Goal: Answer question/provide support: Share knowledge or assist other users

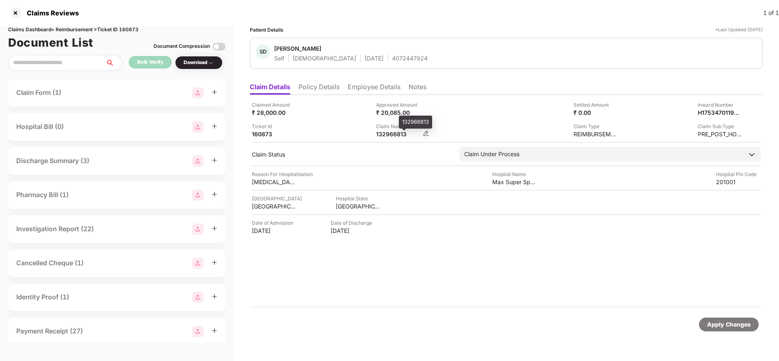
click at [386, 136] on div "132966813" at bounding box center [398, 134] width 45 height 8
copy div "132966813"
click at [14, 13] on div at bounding box center [15, 12] width 13 height 13
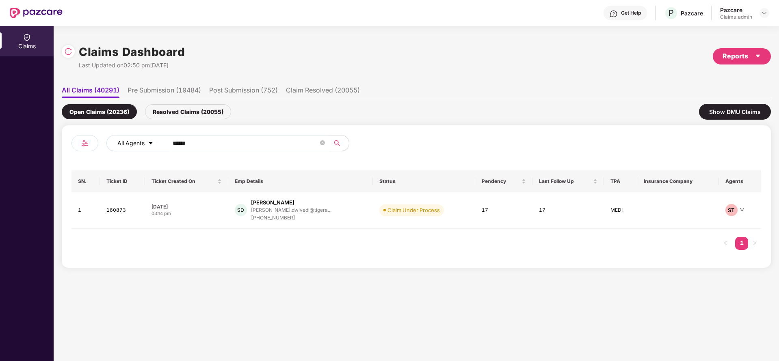
drag, startPoint x: 201, startPoint y: 142, endPoint x: 143, endPoint y: 146, distance: 59.0
click at [143, 146] on div "All Agents ******" at bounding box center [313, 143] width 414 height 16
paste input "text"
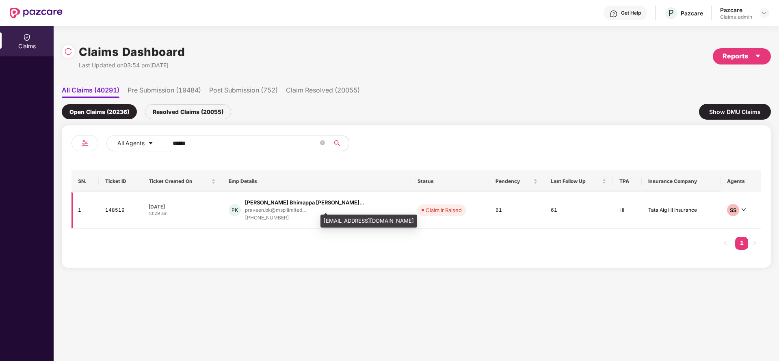
type input "******"
click at [269, 210] on div "praveen.bk@mspllimited..." at bounding box center [275, 209] width 61 height 5
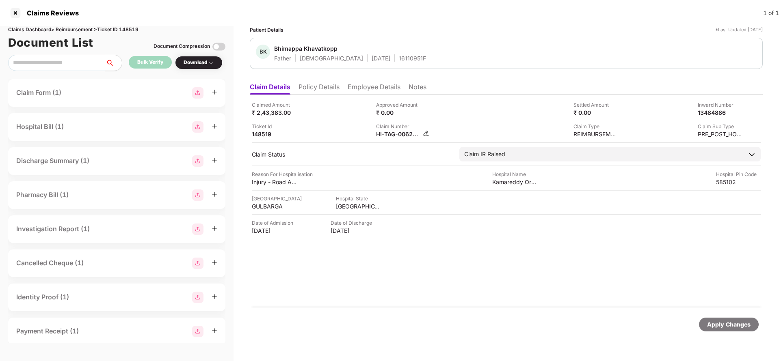
click at [426, 132] on img at bounding box center [426, 133] width 6 height 6
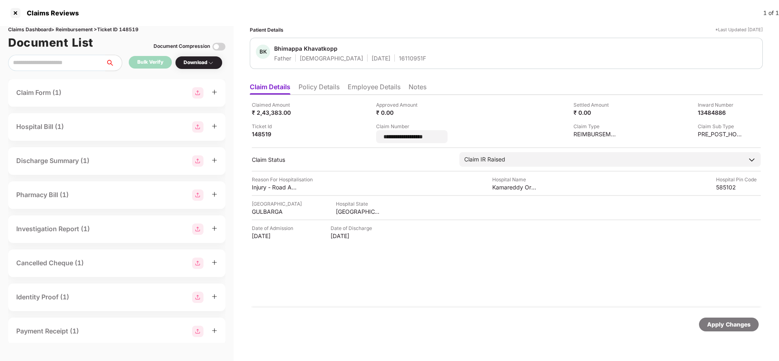
drag, startPoint x: 437, startPoint y: 134, endPoint x: 362, endPoint y: 128, distance: 75.0
click at [362, 128] on div "**********" at bounding box center [506, 122] width 509 height 42
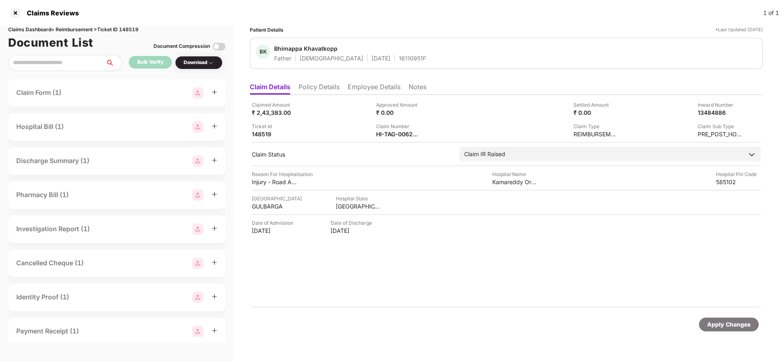
click at [129, 29] on div "Claims Dashboard > Reimbursement > Ticket ID 148519" at bounding box center [116, 30] width 217 height 8
copy div "148519"
click at [17, 9] on div at bounding box center [15, 12] width 13 height 13
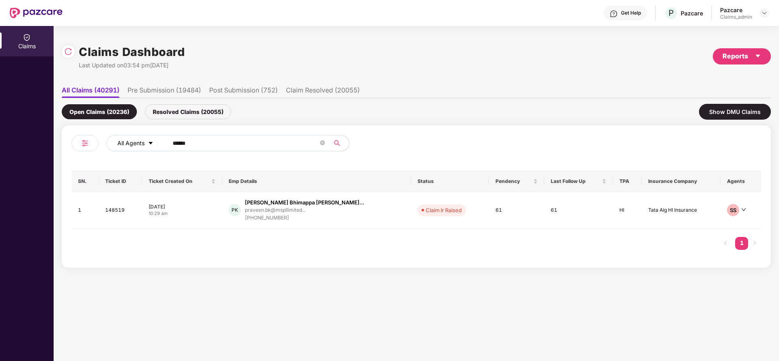
drag, startPoint x: 199, startPoint y: 144, endPoint x: 160, endPoint y: 145, distance: 38.2
click at [160, 145] on div "All Agents ******" at bounding box center [313, 143] width 414 height 16
paste input "text"
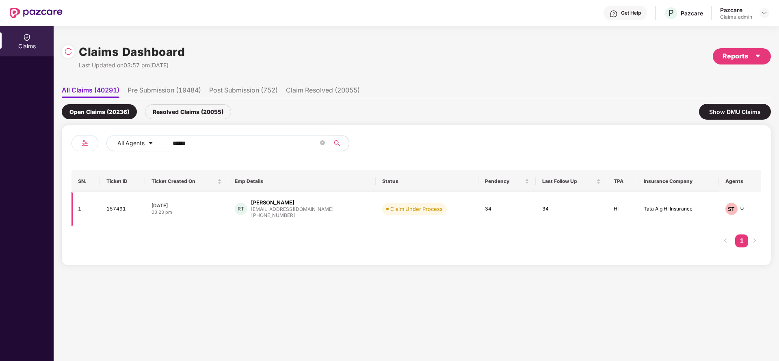
type input "******"
click at [247, 207] on div "RT" at bounding box center [241, 209] width 12 height 12
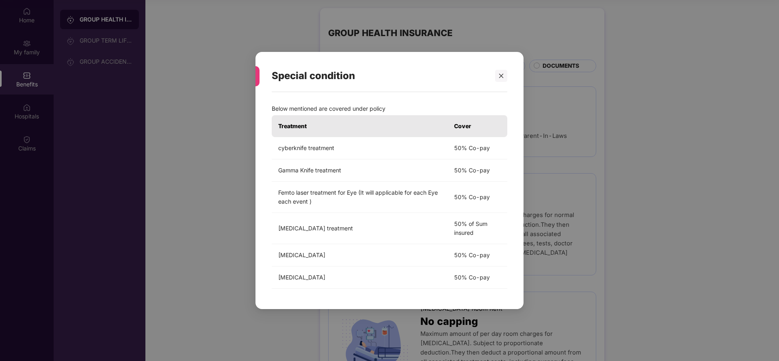
scroll to position [962, 0]
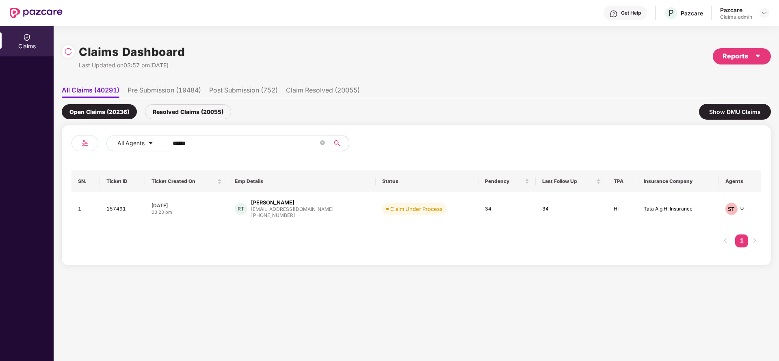
click at [202, 140] on input "******" at bounding box center [246, 143] width 146 height 12
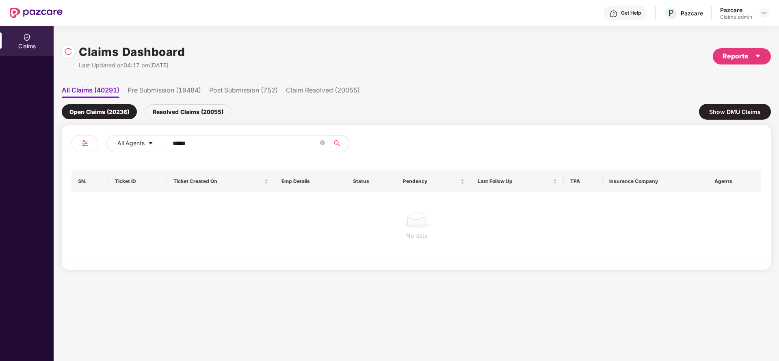
type input "******"
click at [179, 117] on div "Resolved Claims (20055)" at bounding box center [188, 111] width 86 height 15
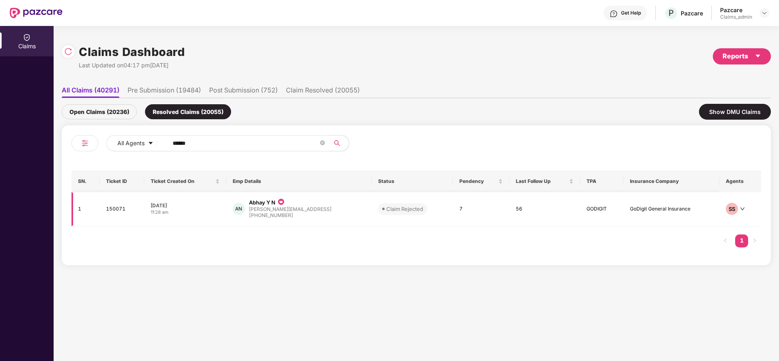
click at [271, 216] on div "+918951596358" at bounding box center [290, 216] width 82 height 8
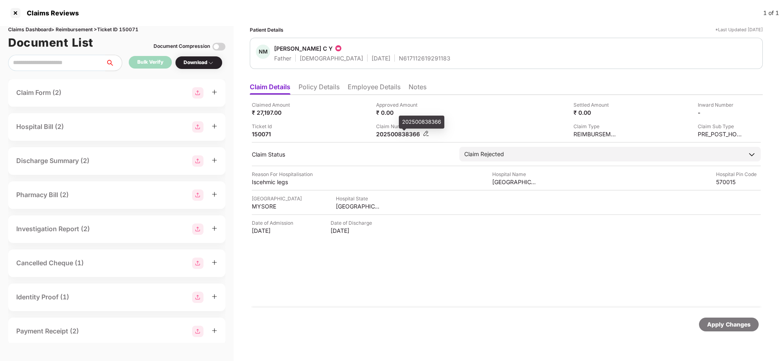
click at [403, 133] on div "202500838366" at bounding box center [398, 134] width 45 height 8
copy div "202500838366"
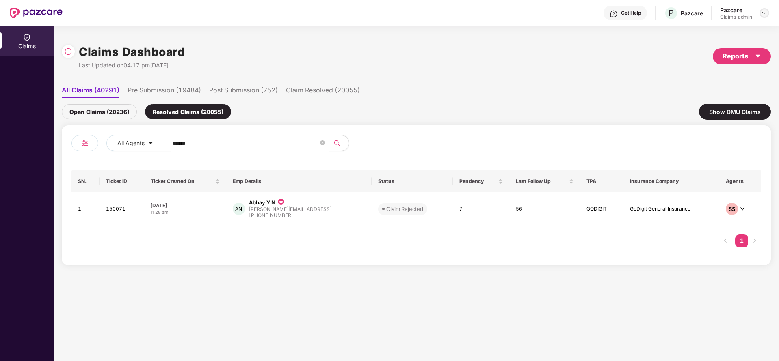
click at [764, 11] on img at bounding box center [764, 13] width 6 height 6
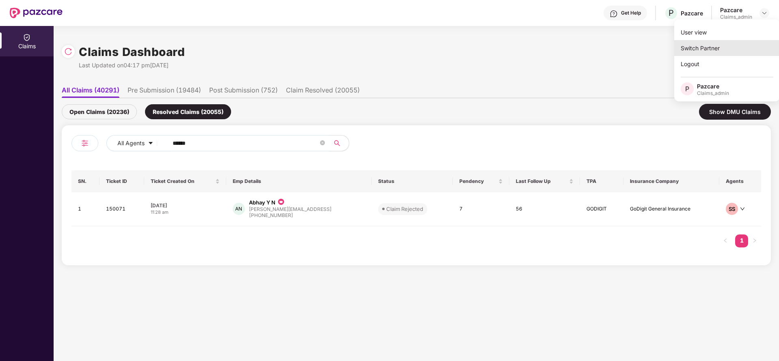
click at [706, 47] on div "Switch Partner" at bounding box center [727, 48] width 106 height 16
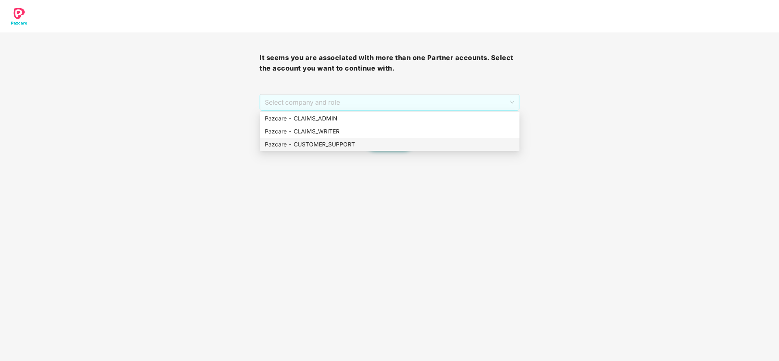
drag, startPoint x: 389, startPoint y: 102, endPoint x: 344, endPoint y: 146, distance: 62.9
click at [344, 146] on body "It seems you are associated with more than one Partner accounts. Select the acc…" at bounding box center [389, 180] width 779 height 361
click at [344, 146] on div "Pazcare - CUSTOMER_SUPPORT" at bounding box center [390, 144] width 250 height 9
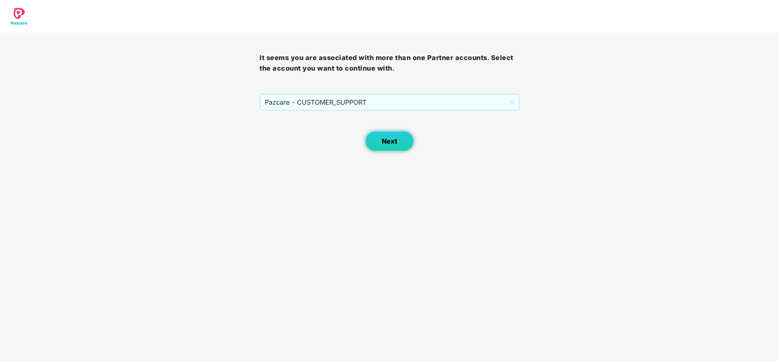
click at [387, 140] on span "Next" at bounding box center [389, 142] width 15 height 8
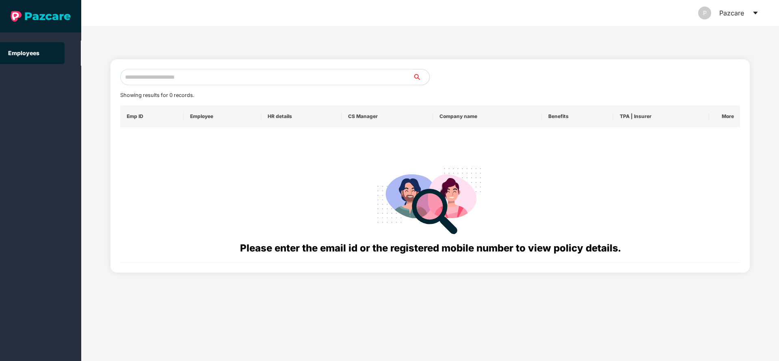
click at [288, 71] on input "text" at bounding box center [266, 77] width 293 height 16
paste input "**********"
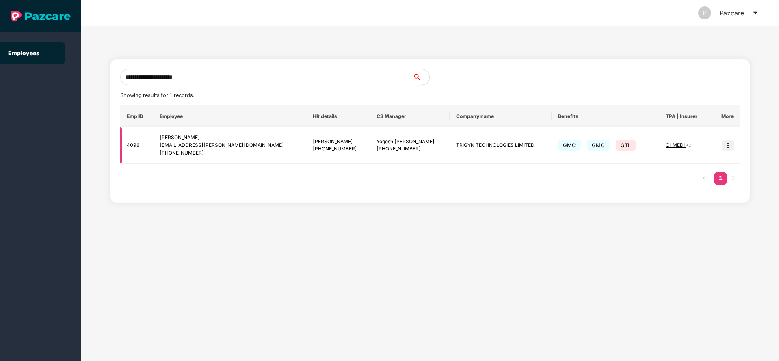
type input "**********"
click at [726, 147] on img at bounding box center [727, 145] width 11 height 11
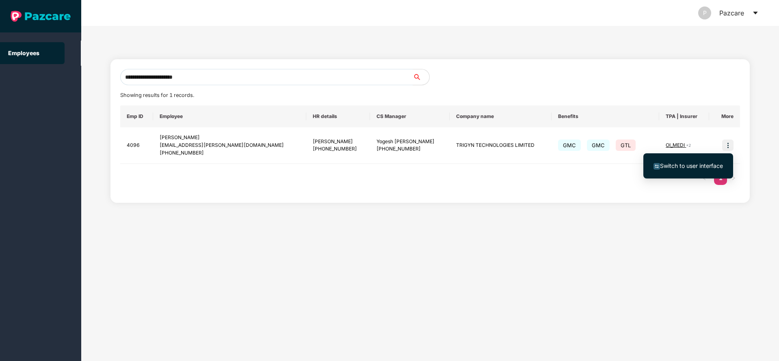
click at [675, 161] on li "Switch to user interface" at bounding box center [688, 166] width 90 height 17
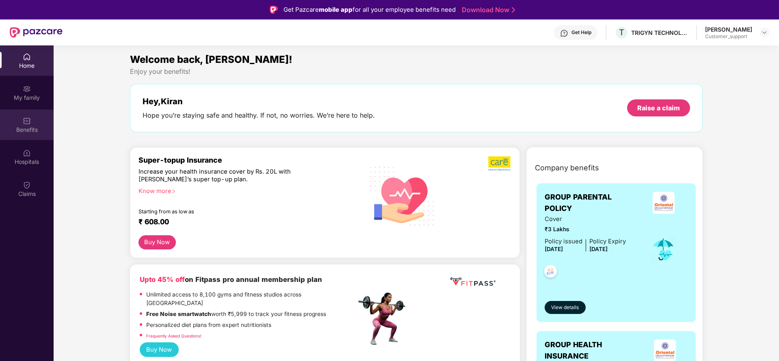
click at [30, 127] on div "Benefits" at bounding box center [27, 130] width 54 height 8
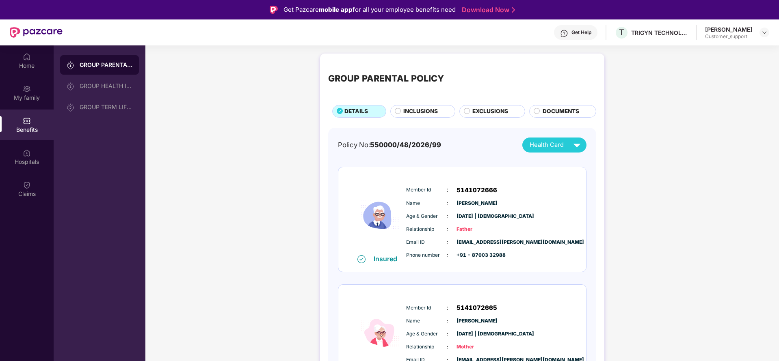
click at [410, 105] on div "INCLUSIONS" at bounding box center [422, 111] width 65 height 13
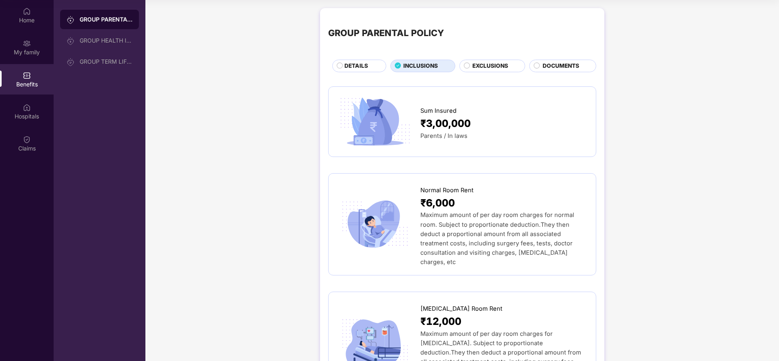
scroll to position [45, 0]
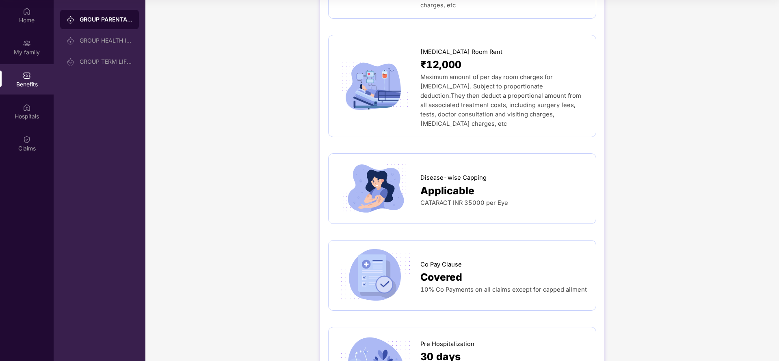
scroll to position [292, 0]
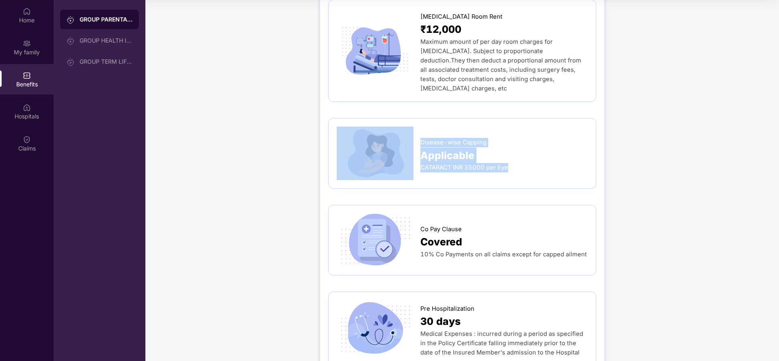
drag, startPoint x: 416, startPoint y: 120, endPoint x: 510, endPoint y: 149, distance: 98.4
click at [510, 149] on div "Disease-wise Capping Applicable CATARACT INR 35000 per Eye" at bounding box center [462, 154] width 251 height 54
copy div "Disease-wise Capping Applicable CATARACT INR 35000 per Eye"
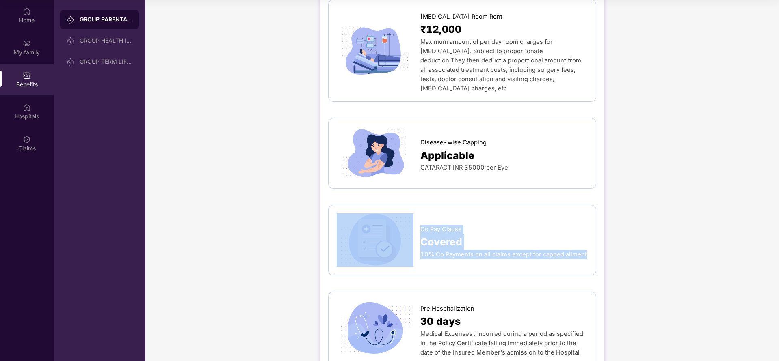
drag, startPoint x: 418, startPoint y: 212, endPoint x: 587, endPoint y: 240, distance: 171.2
click at [587, 240] on div "Co Pay Clause Covered 10% Co Payments on all claims except for capped ailment" at bounding box center [462, 241] width 251 height 54
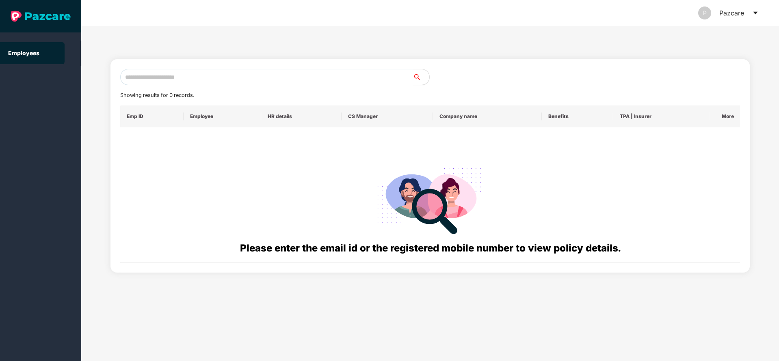
click at [752, 13] on icon "caret-down" at bounding box center [755, 13] width 6 height 6
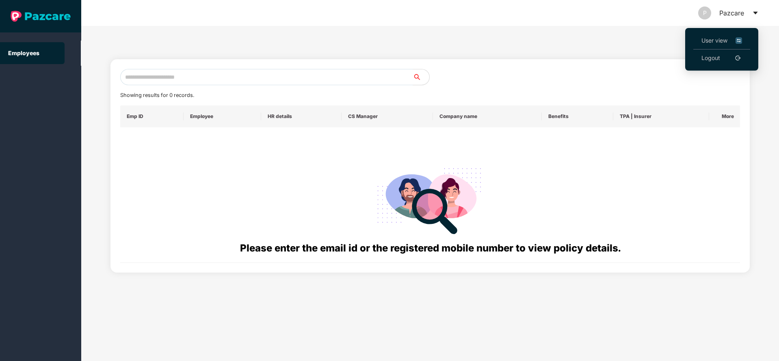
click at [695, 36] on li "User view" at bounding box center [721, 40] width 57 height 17
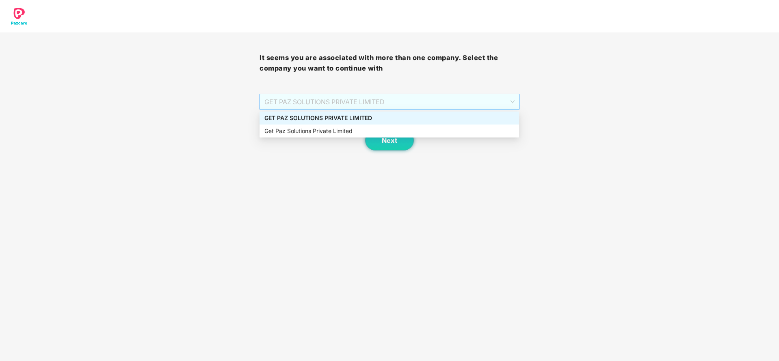
click at [321, 104] on span "GET PAZ SOLUTIONS PRIVATE LIMITED" at bounding box center [389, 101] width 250 height 15
click at [303, 121] on div "GET PAZ SOLUTIONS PRIVATE LIMITED" at bounding box center [389, 118] width 250 height 9
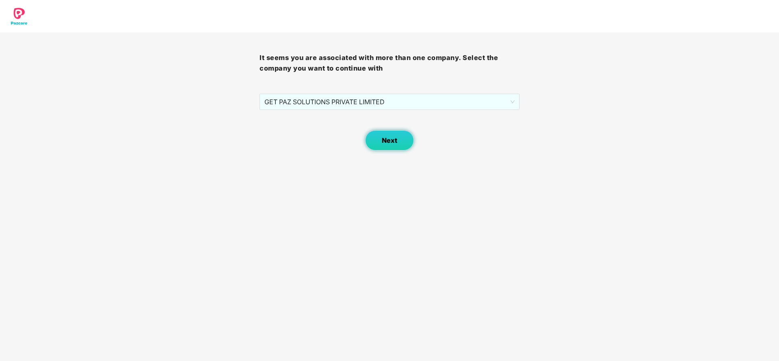
click at [392, 139] on span "Next" at bounding box center [389, 141] width 15 height 8
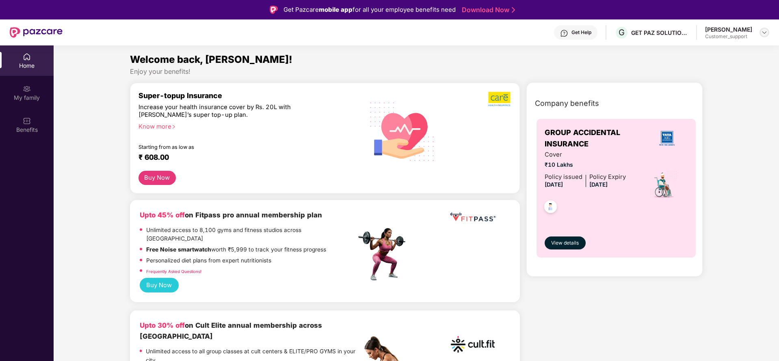
click at [767, 30] on div at bounding box center [764, 33] width 10 height 10
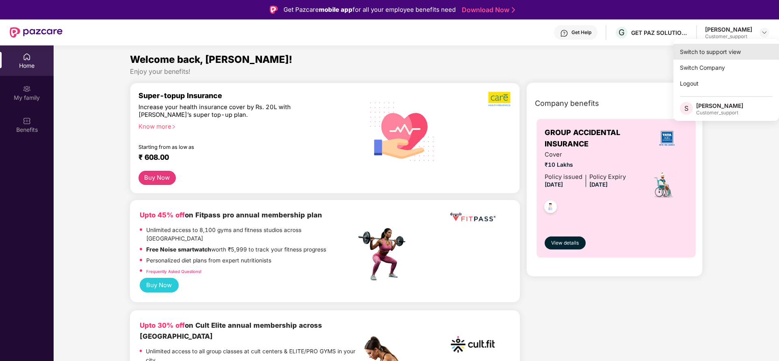
click at [722, 53] on div "Switch to support view" at bounding box center [726, 52] width 106 height 16
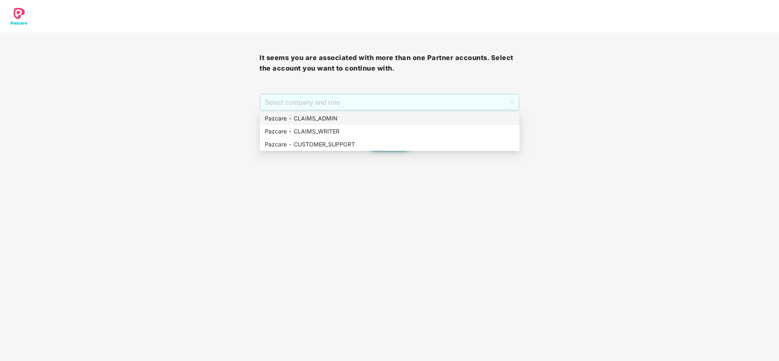
drag, startPoint x: 369, startPoint y: 99, endPoint x: 333, endPoint y: 119, distance: 40.7
click at [333, 119] on body "It seems you are associated with more than one Partner accounts. Select the acc…" at bounding box center [389, 180] width 779 height 361
click at [333, 119] on div "Pazcare - CLAIMS_ADMIN" at bounding box center [390, 118] width 250 height 9
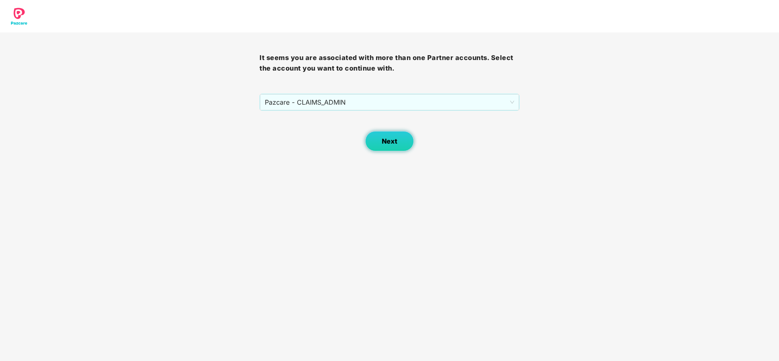
click at [389, 144] on span "Next" at bounding box center [389, 142] width 15 height 8
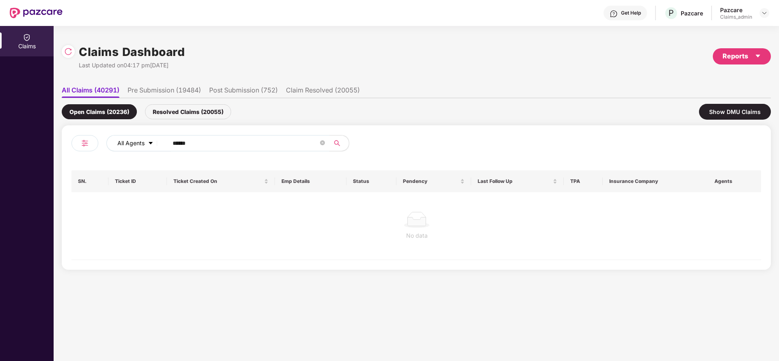
drag, startPoint x: 207, startPoint y: 141, endPoint x: 161, endPoint y: 149, distance: 47.0
click at [161, 149] on div "All Agents ******" at bounding box center [313, 143] width 414 height 16
paste input "text"
type input "******"
click at [741, 56] on div "Reports" at bounding box center [741, 56] width 39 height 10
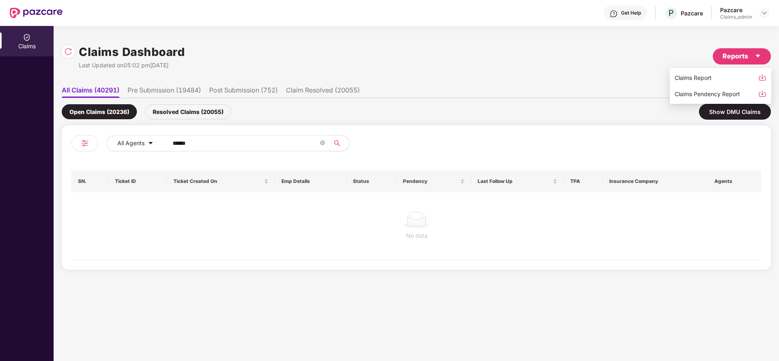
click at [709, 92] on div "Claims Pendency Report" at bounding box center [706, 94] width 65 height 9
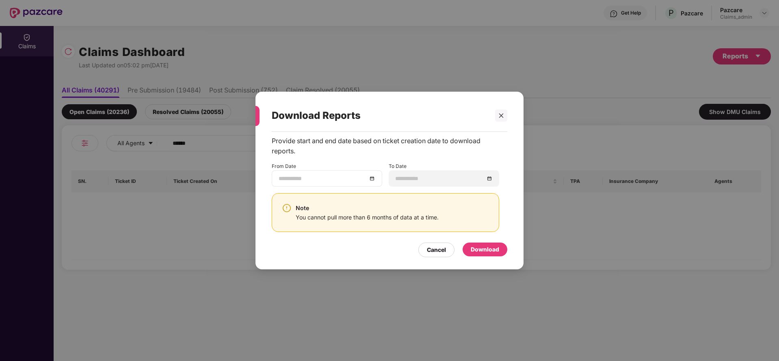
click at [370, 180] on div at bounding box center [327, 178] width 97 height 9
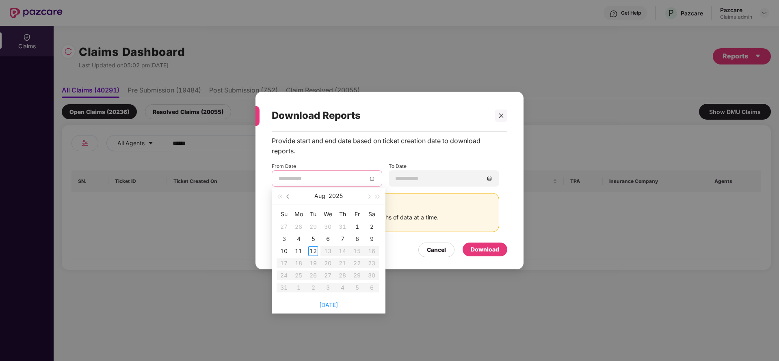
click at [290, 198] on button "button" at bounding box center [288, 196] width 9 height 16
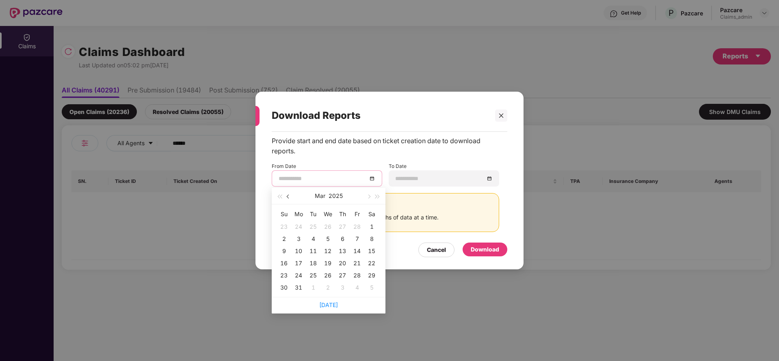
click at [290, 198] on button "button" at bounding box center [288, 196] width 9 height 16
type input "**********"
click at [342, 255] on div "13" at bounding box center [342, 251] width 10 height 10
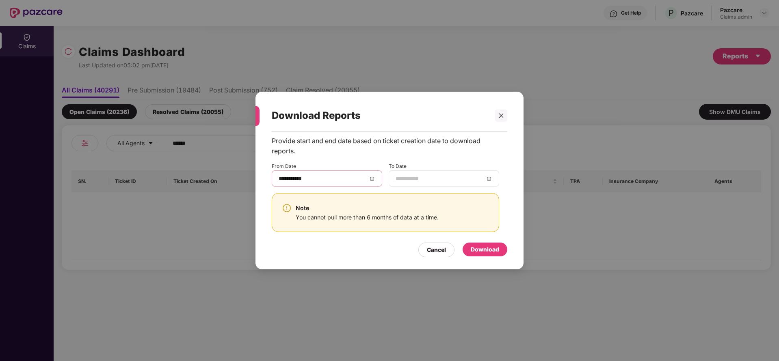
click at [487, 178] on div at bounding box center [443, 178] width 97 height 9
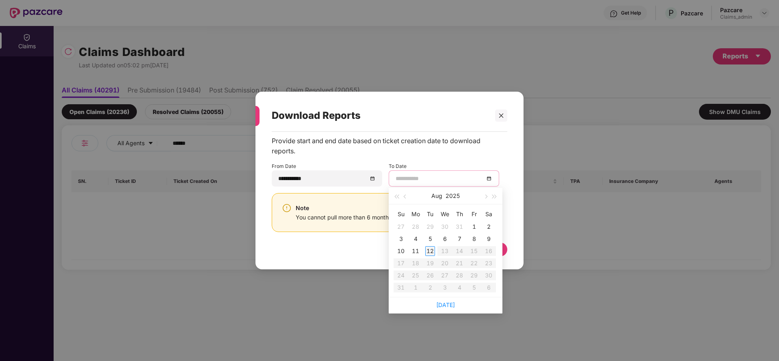
type input "**********"
click at [430, 247] on div "12" at bounding box center [430, 251] width 10 height 10
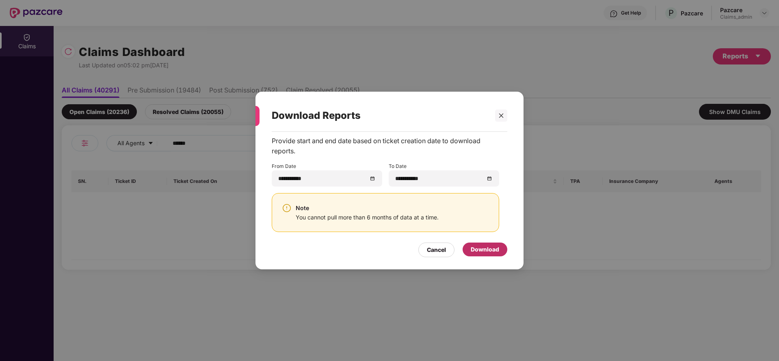
click at [489, 243] on div "Download" at bounding box center [484, 250] width 45 height 14
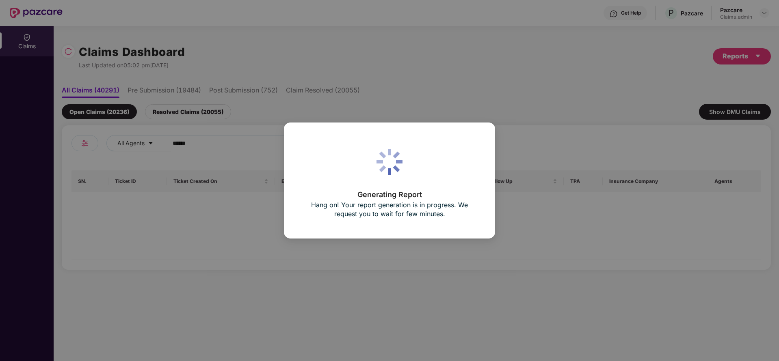
scroll to position [0, 1]
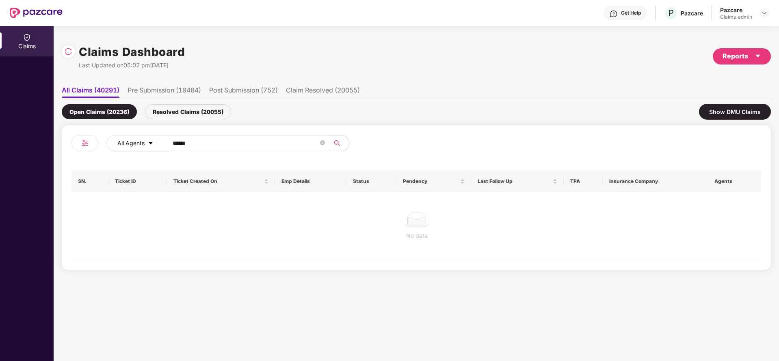
drag, startPoint x: 214, startPoint y: 145, endPoint x: 140, endPoint y: 150, distance: 74.1
click at [140, 150] on div "All Agents ******" at bounding box center [313, 143] width 414 height 16
paste input "text"
type input "*****"
click at [189, 106] on div "Resolved Claims (20055)" at bounding box center [188, 111] width 86 height 15
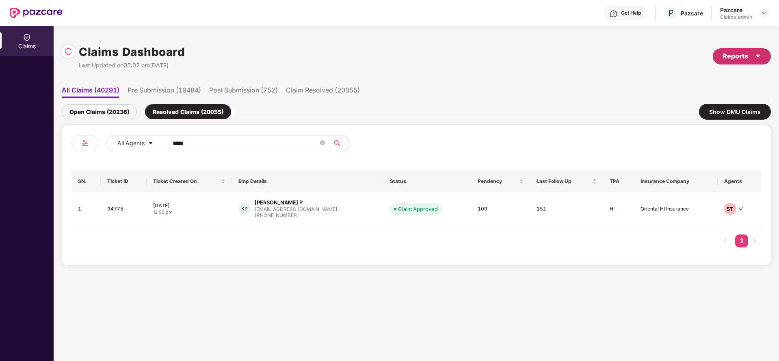
click at [743, 63] on div "Reports" at bounding box center [742, 56] width 58 height 16
click at [733, 94] on div "Claims Pendency Report" at bounding box center [706, 94] width 65 height 9
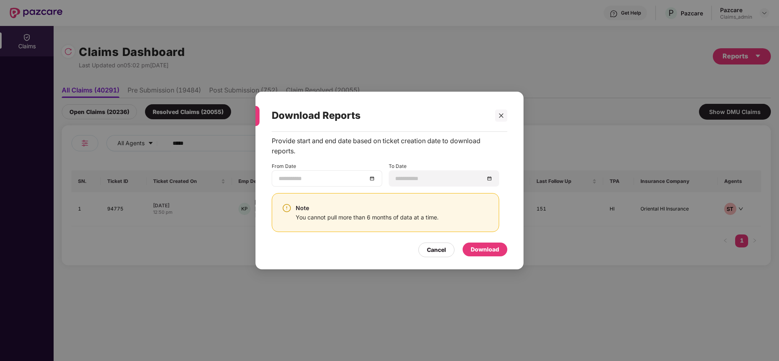
click at [373, 178] on div at bounding box center [327, 178] width 97 height 9
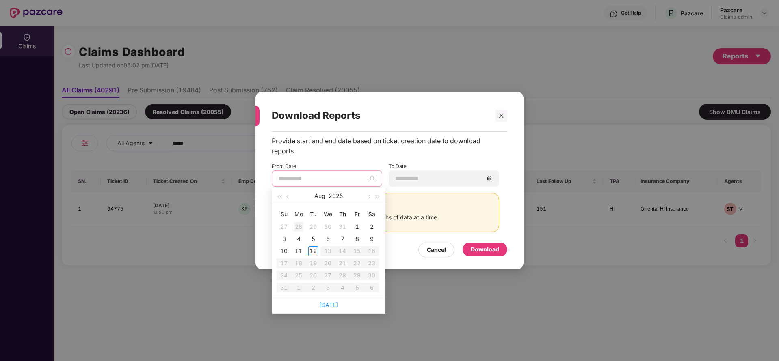
type input "**********"
click at [285, 196] on button "button" at bounding box center [288, 196] width 9 height 16
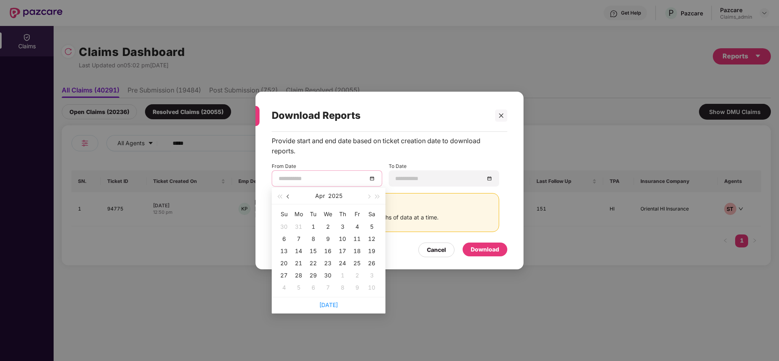
click at [285, 196] on button "button" at bounding box center [288, 196] width 9 height 16
type input "**********"
click at [344, 249] on div "13" at bounding box center [342, 251] width 10 height 10
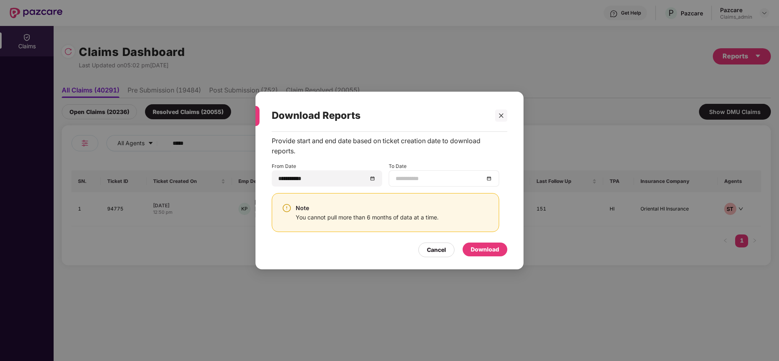
click at [489, 179] on div at bounding box center [443, 178] width 97 height 9
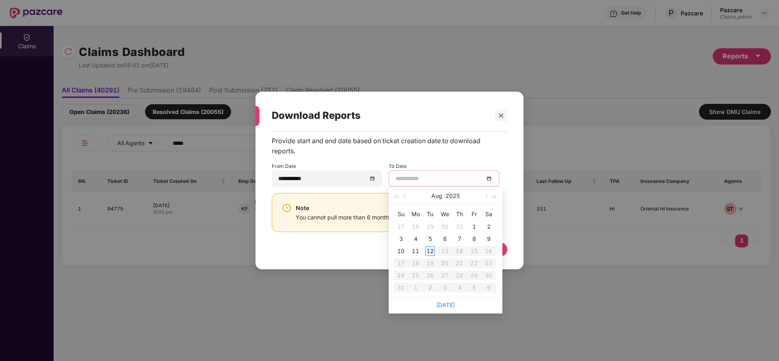
type input "**********"
click at [426, 255] on div "12" at bounding box center [430, 251] width 10 height 10
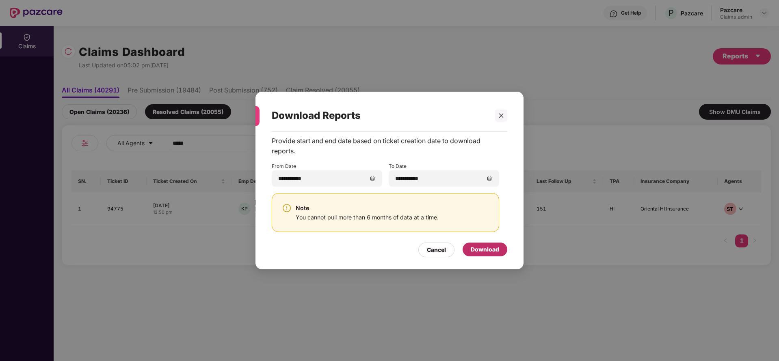
click at [487, 249] on div "Download" at bounding box center [485, 249] width 28 height 9
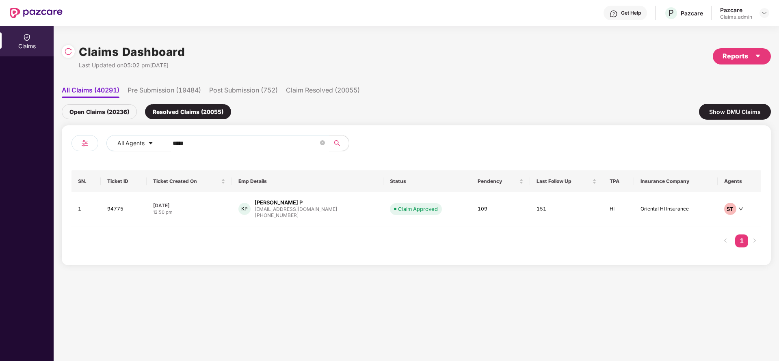
click at [206, 137] on input "*****" at bounding box center [246, 143] width 146 height 12
type input "*"
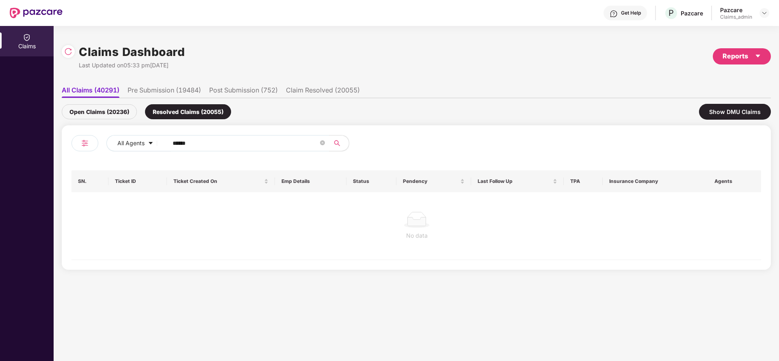
click at [91, 111] on div "Open Claims (20236)" at bounding box center [99, 111] width 75 height 15
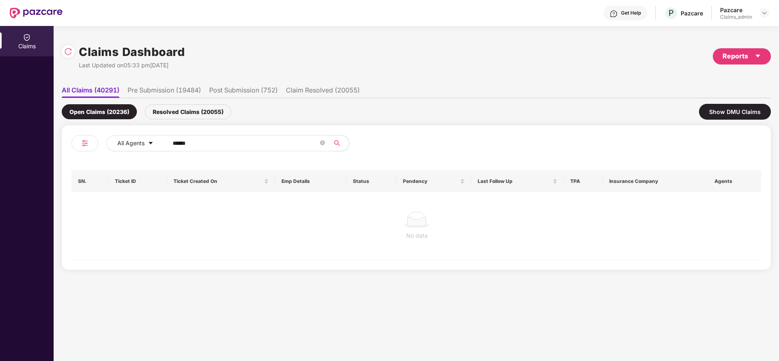
click at [177, 116] on div "Resolved Claims (20055)" at bounding box center [188, 111] width 86 height 15
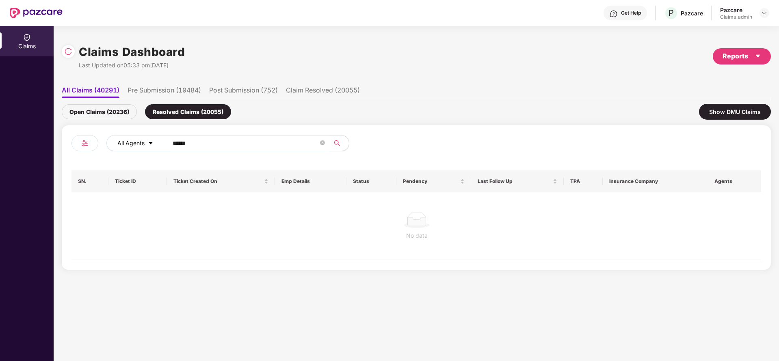
drag, startPoint x: 205, startPoint y: 140, endPoint x: 148, endPoint y: 148, distance: 58.2
click at [148, 148] on div "All Agents ******" at bounding box center [313, 143] width 414 height 16
paste input "text"
type input "******"
click at [116, 110] on div "Open Claims (20236)" at bounding box center [99, 111] width 75 height 15
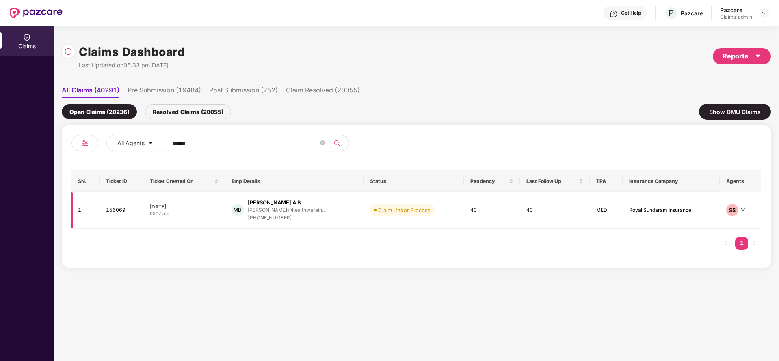
click at [266, 213] on div "manukumar@healthwarein..." at bounding box center [287, 211] width 78 height 8
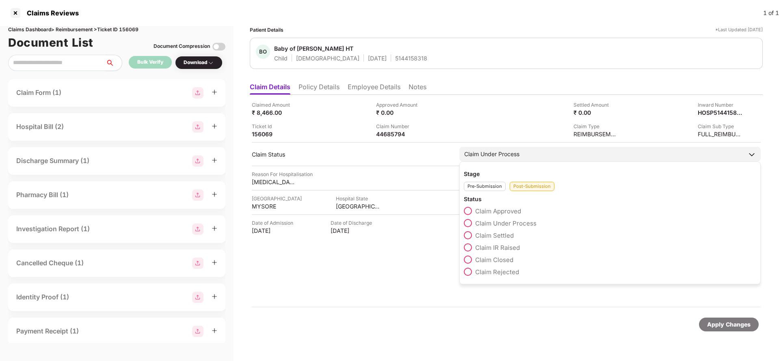
click at [469, 215] on span at bounding box center [468, 211] width 8 height 8
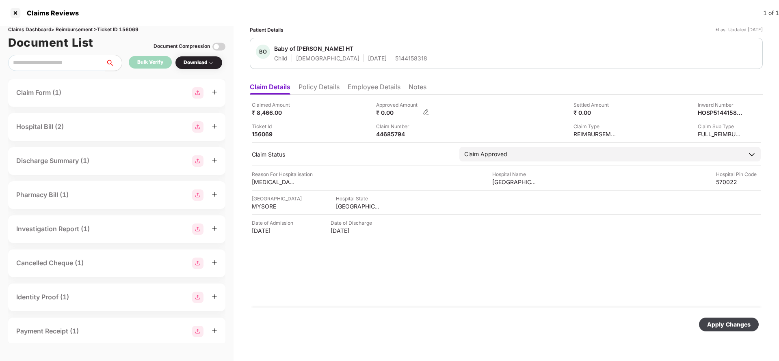
click at [425, 115] on img at bounding box center [426, 112] width 6 height 6
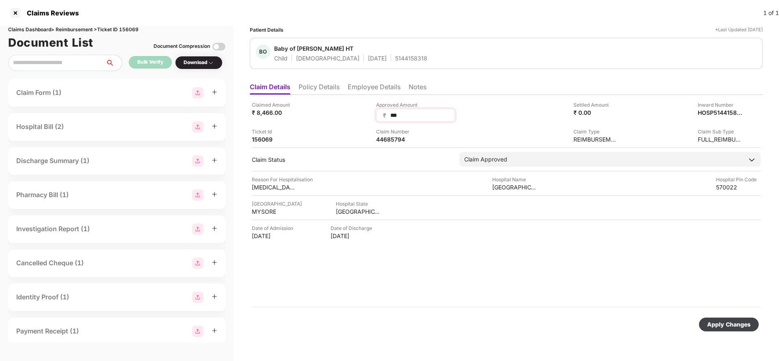
type input "****"
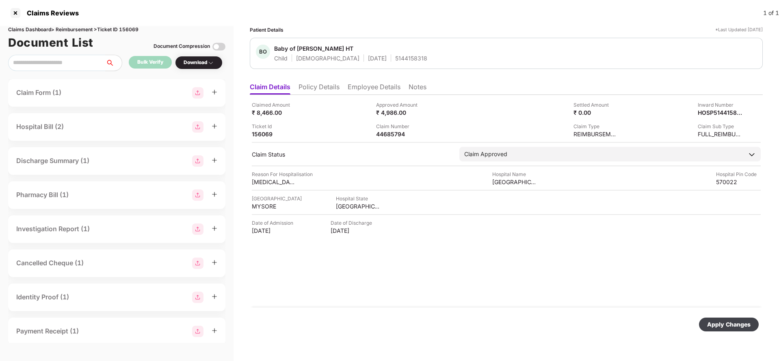
click at [721, 323] on div "Apply Changes" at bounding box center [728, 324] width 43 height 9
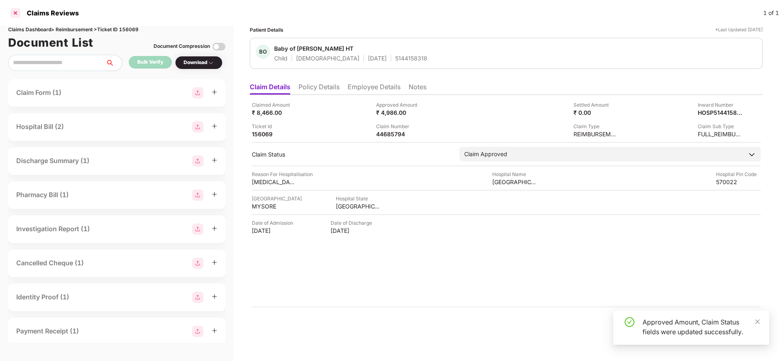
click at [17, 9] on div at bounding box center [15, 12] width 13 height 13
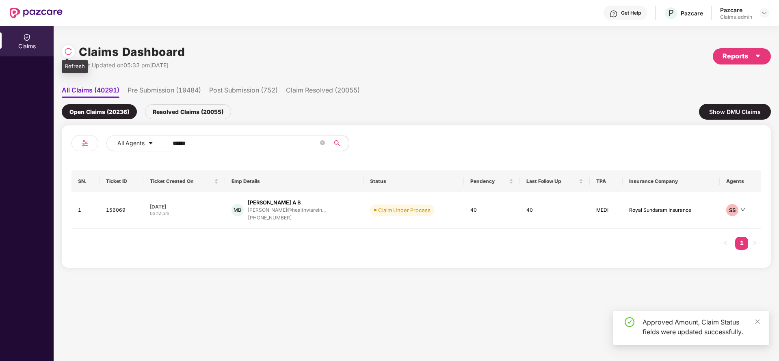
click at [69, 54] on img at bounding box center [68, 52] width 8 height 8
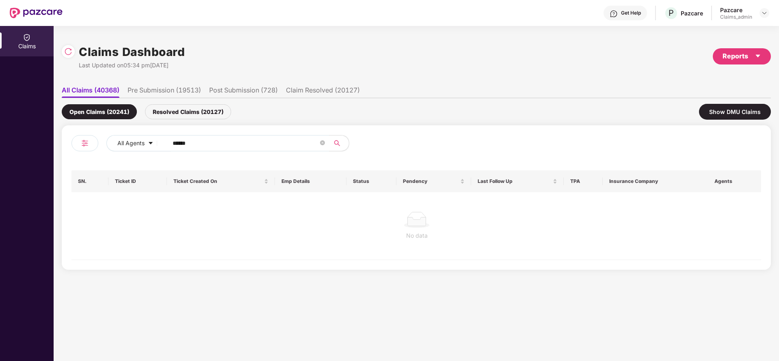
click at [197, 114] on div "Resolved Claims (20127)" at bounding box center [188, 111] width 86 height 15
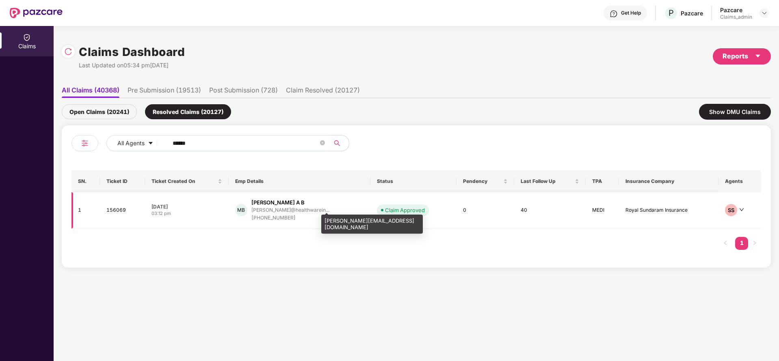
click at [275, 208] on div "manukumar@healthwarein..." at bounding box center [290, 209] width 78 height 5
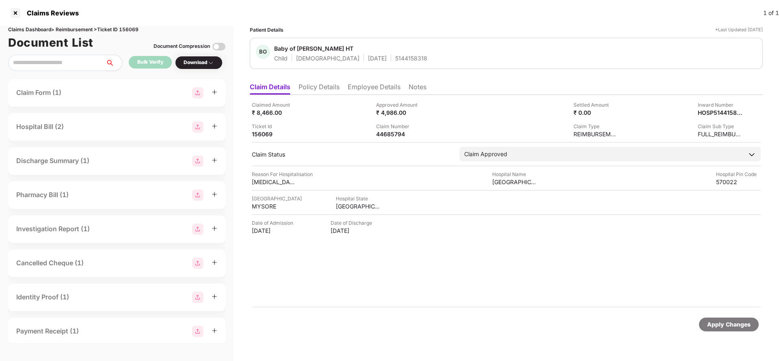
click at [135, 26] on div "Claims Dashboard > Reimbursement > Ticket ID 156069" at bounding box center [116, 30] width 217 height 8
copy div "156069"
click at [19, 11] on div at bounding box center [15, 12] width 13 height 13
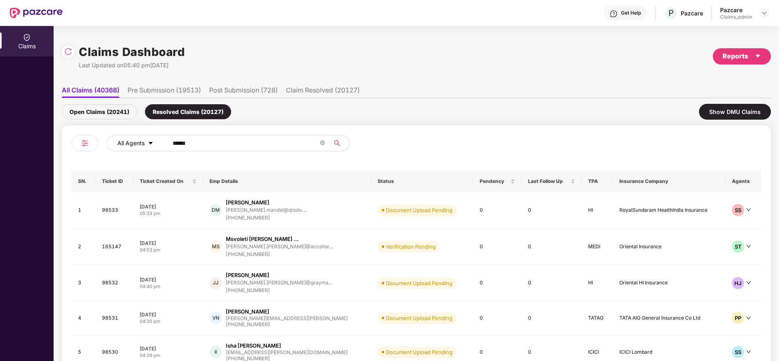
drag, startPoint x: 210, startPoint y: 138, endPoint x: 122, endPoint y: 146, distance: 88.1
click at [122, 146] on div "All Agents ******" at bounding box center [313, 143] width 414 height 16
paste input "text"
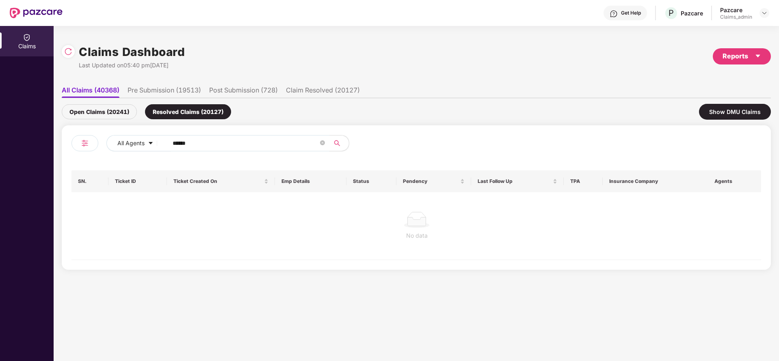
type input "******"
click at [95, 108] on div "Open Claims (20241)" at bounding box center [99, 111] width 75 height 15
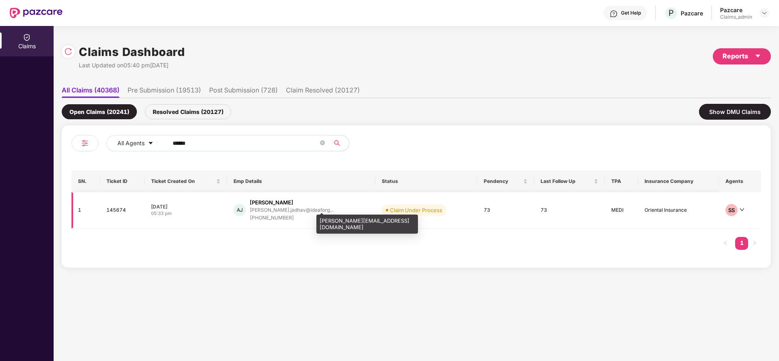
click at [272, 209] on div "[PERSON_NAME].jadhav@ideaforg..." at bounding box center [292, 209] width 84 height 5
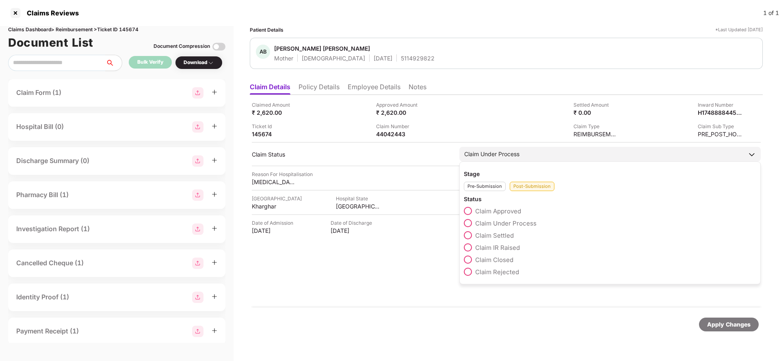
click at [473, 246] on label "Claim IR Raised" at bounding box center [492, 248] width 56 height 8
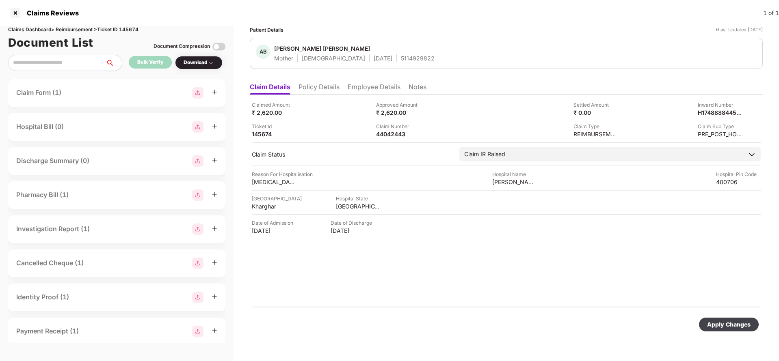
click at [726, 322] on div "Apply Changes" at bounding box center [728, 324] width 43 height 9
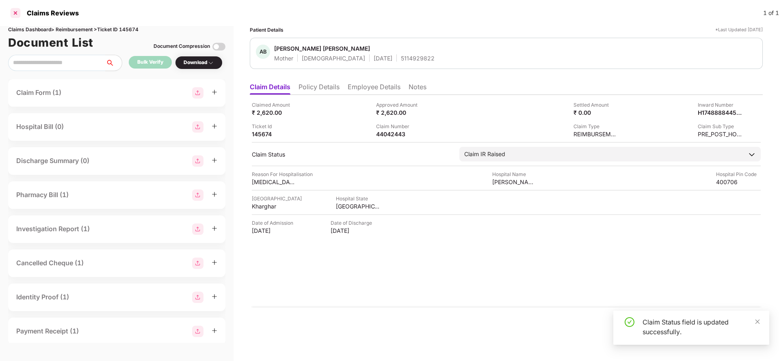
click at [12, 14] on div at bounding box center [15, 12] width 13 height 13
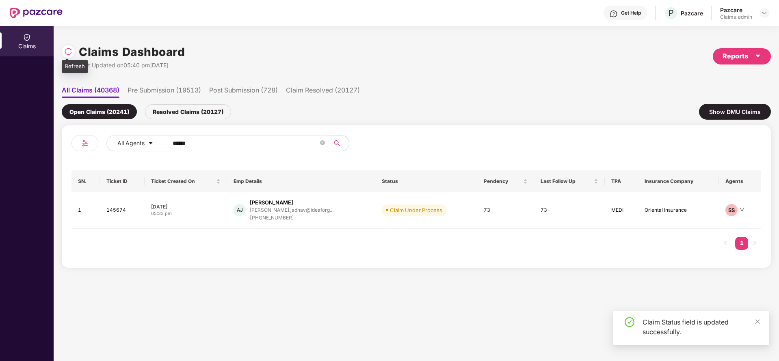
click at [63, 56] on div at bounding box center [68, 51] width 13 height 13
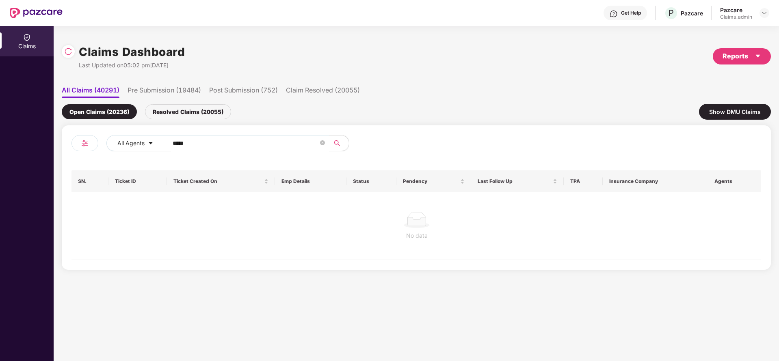
click at [761, 17] on div at bounding box center [764, 13] width 10 height 10
click at [763, 12] on img at bounding box center [764, 13] width 6 height 6
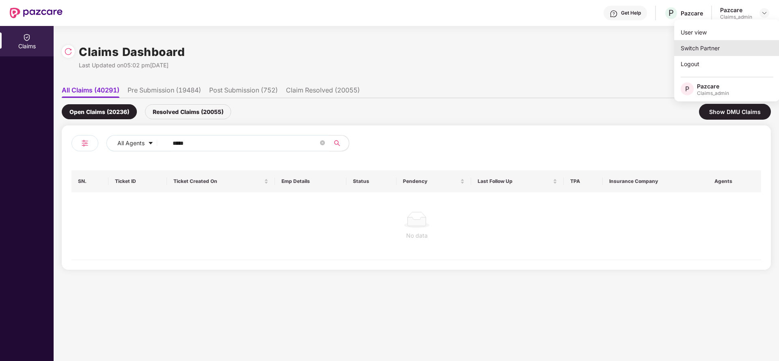
click at [719, 50] on div "Switch Partner" at bounding box center [727, 48] width 106 height 16
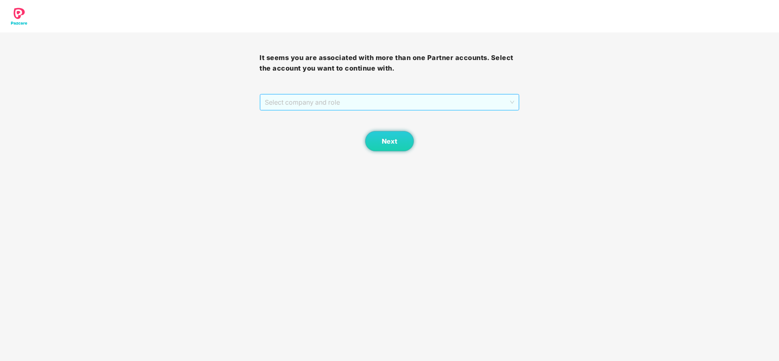
click at [342, 102] on span "Select company and role" at bounding box center [389, 102] width 249 height 15
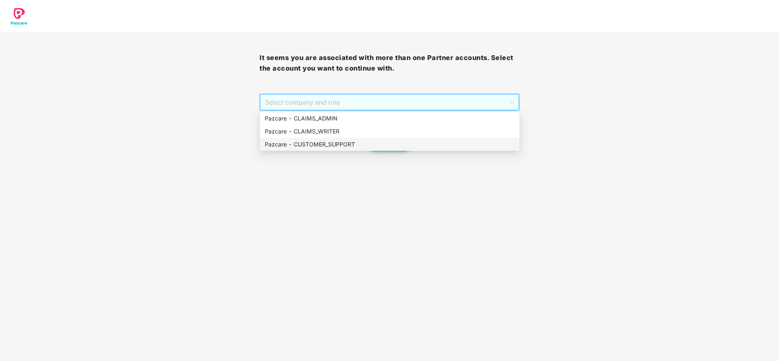
drag, startPoint x: 313, startPoint y: 143, endPoint x: 351, endPoint y: 142, distance: 37.8
click at [351, 142] on div "Pazcare - CUSTOMER_SUPPORT" at bounding box center [390, 144] width 250 height 9
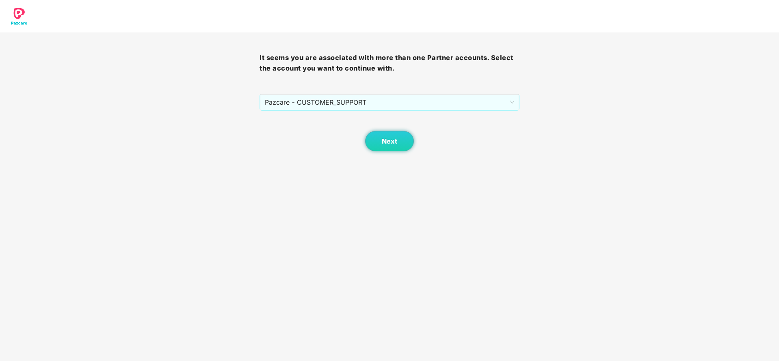
click at [351, 142] on div "Next" at bounding box center [388, 131] width 259 height 41
click at [391, 144] on span "Next" at bounding box center [389, 142] width 15 height 8
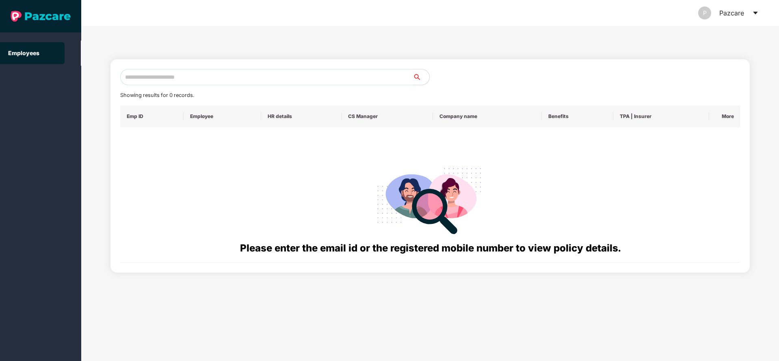
paste input "**********"
click at [252, 78] on input "text" at bounding box center [266, 77] width 293 height 16
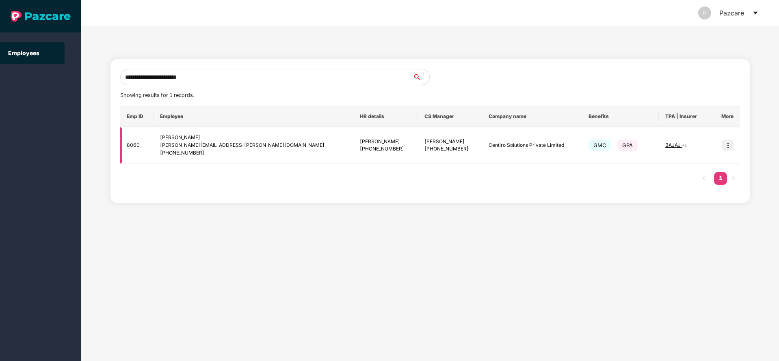
type input "**********"
click at [728, 144] on img at bounding box center [727, 145] width 11 height 11
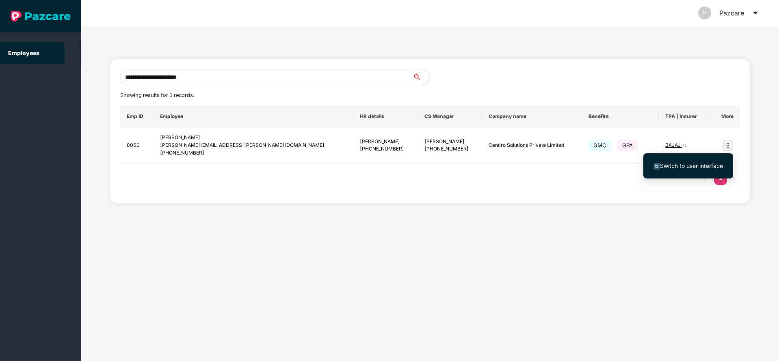
click at [684, 169] on span "Switch to user interface" at bounding box center [691, 165] width 63 height 7
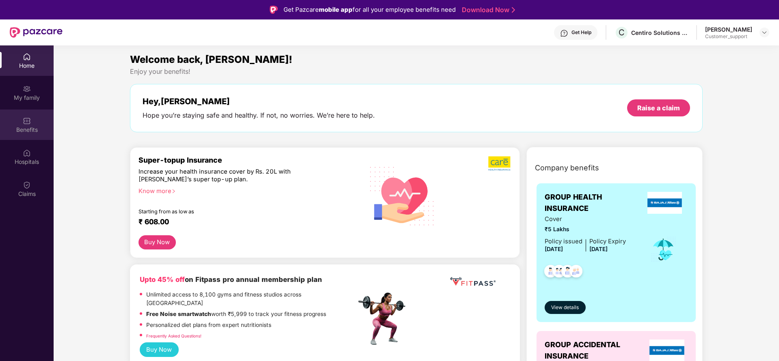
click at [9, 124] on div "Benefits" at bounding box center [27, 125] width 54 height 30
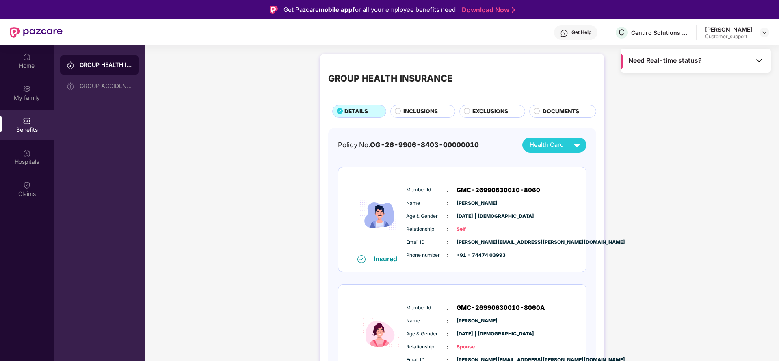
click at [487, 112] on span "EXCLUSIONS" at bounding box center [490, 111] width 36 height 9
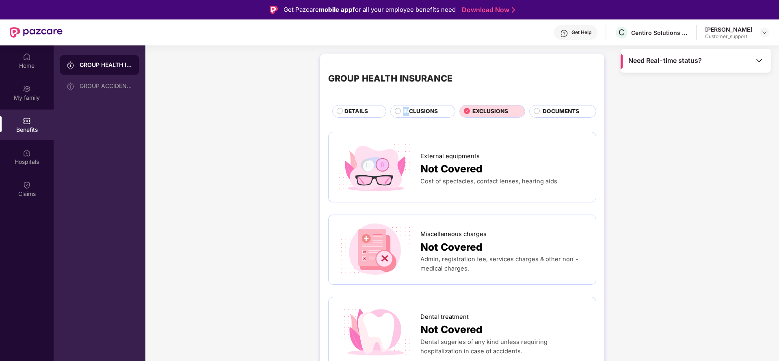
drag, startPoint x: 425, startPoint y: 107, endPoint x: 410, endPoint y: 112, distance: 15.8
click at [410, 112] on span "INCLUSIONS" at bounding box center [420, 111] width 35 height 9
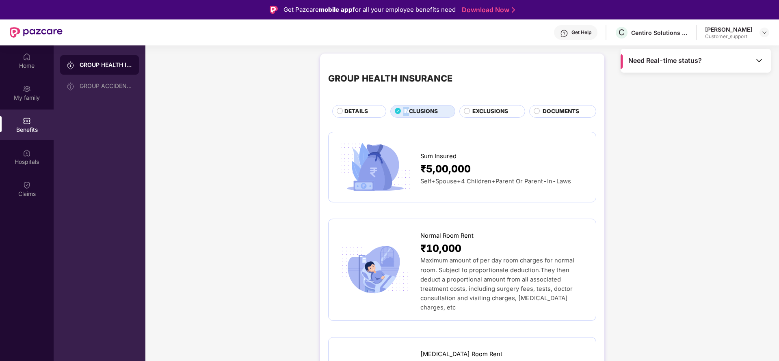
click at [410, 112] on span "INCLUSIONS" at bounding box center [420, 111] width 35 height 9
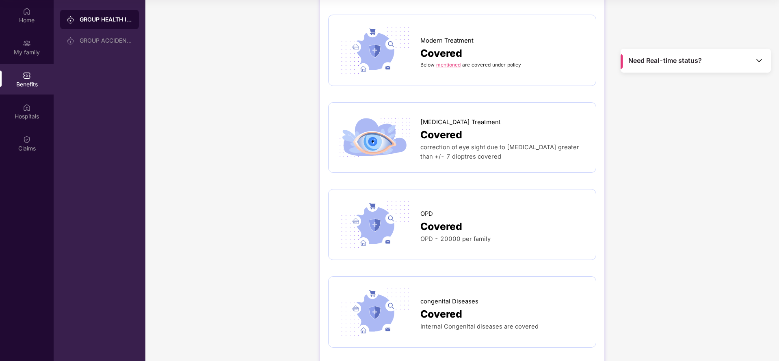
scroll to position [1210, 0]
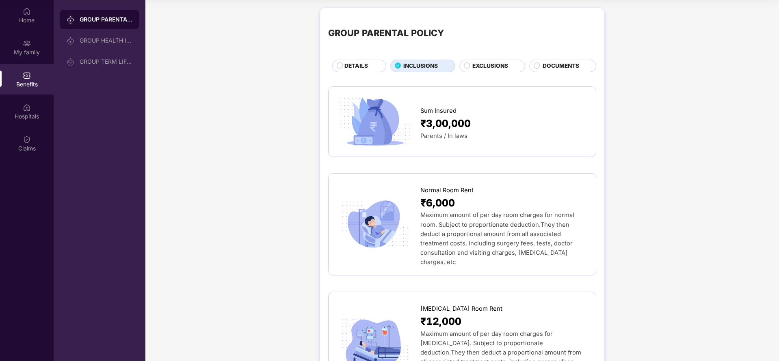
scroll to position [45, 0]
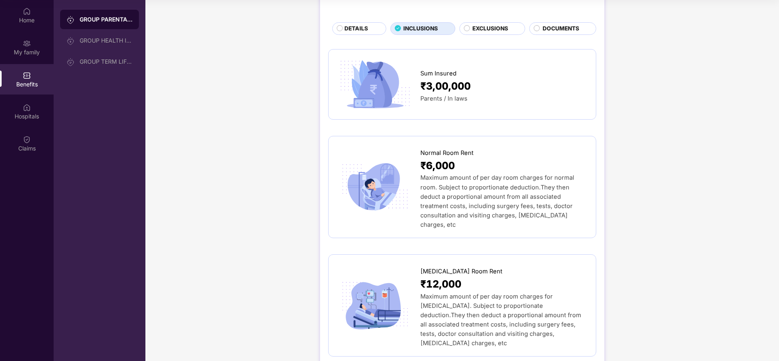
scroll to position [0, 0]
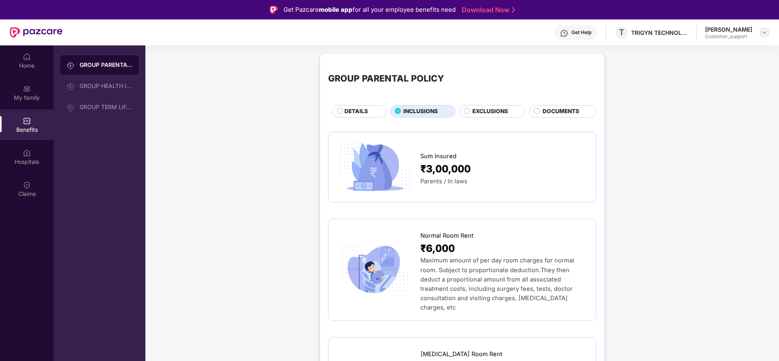
click at [761, 32] on img at bounding box center [764, 32] width 6 height 6
click at [692, 52] on div "Switch to support view" at bounding box center [726, 52] width 106 height 16
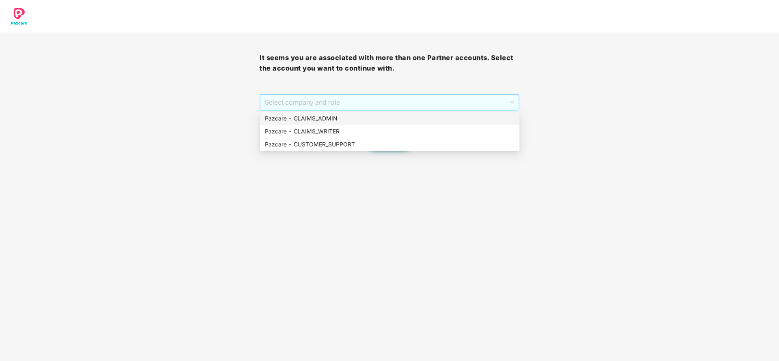
click at [402, 95] on span "Select company and role" at bounding box center [389, 102] width 249 height 15
click at [334, 118] on div "Pazcare - CLAIMS_ADMIN" at bounding box center [390, 118] width 250 height 9
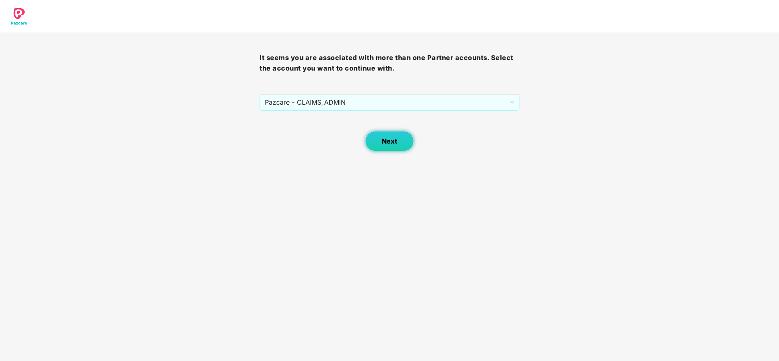
click at [373, 140] on button "Next" at bounding box center [389, 141] width 49 height 20
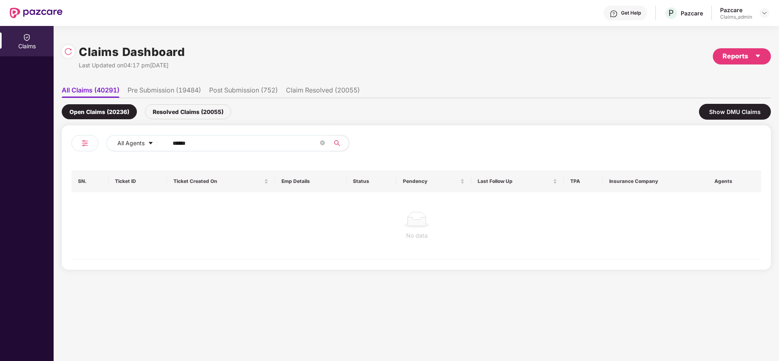
drag, startPoint x: 218, startPoint y: 143, endPoint x: 104, endPoint y: 177, distance: 118.6
click at [104, 177] on div "All Agents ****** SN. Ticket ID Ticket Created On Emp Details Status Pendency L…" at bounding box center [415, 197] width 689 height 125
paste input "text"
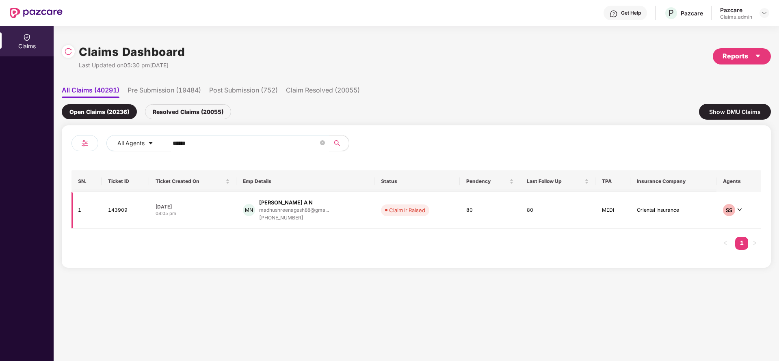
type input "******"
click at [288, 217] on div "+919844850044" at bounding box center [294, 218] width 70 height 8
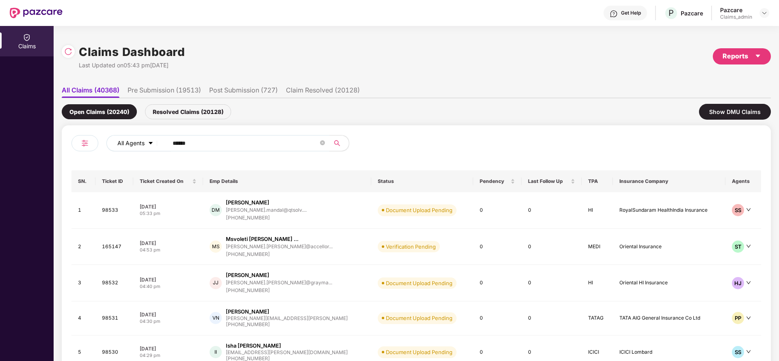
drag, startPoint x: 211, startPoint y: 143, endPoint x: 117, endPoint y: 148, distance: 93.9
click at [117, 148] on div "All Agents ******" at bounding box center [313, 143] width 414 height 16
paste input "text"
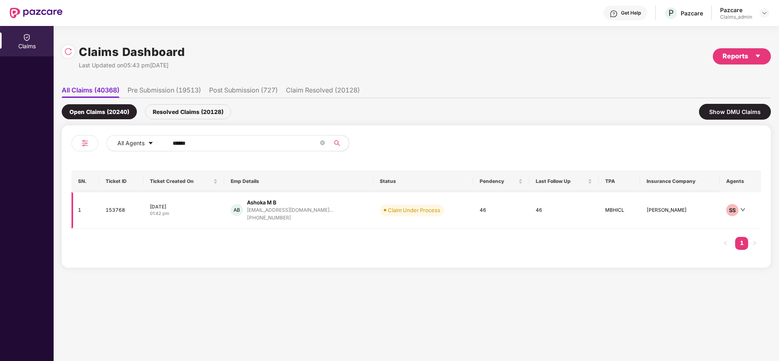
type input "******"
click at [276, 218] on div "[PHONE_NUMBER]" at bounding box center [290, 218] width 86 height 8
